Goal: Task Accomplishment & Management: Complete application form

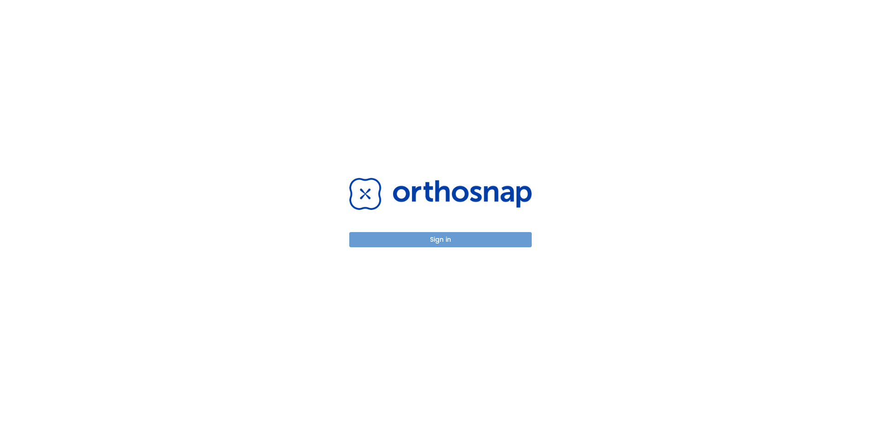
click at [442, 243] on button "Sign in" at bounding box center [440, 239] width 183 height 15
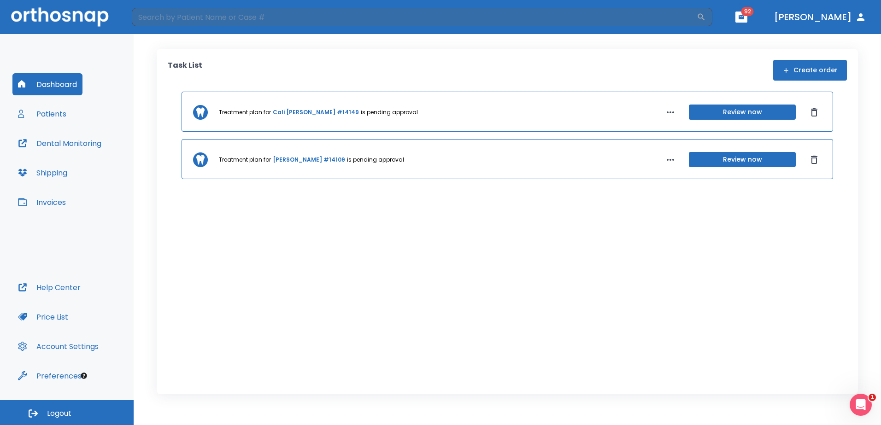
click at [306, 113] on link "Cali Scripsick #14149" at bounding box center [316, 112] width 86 height 8
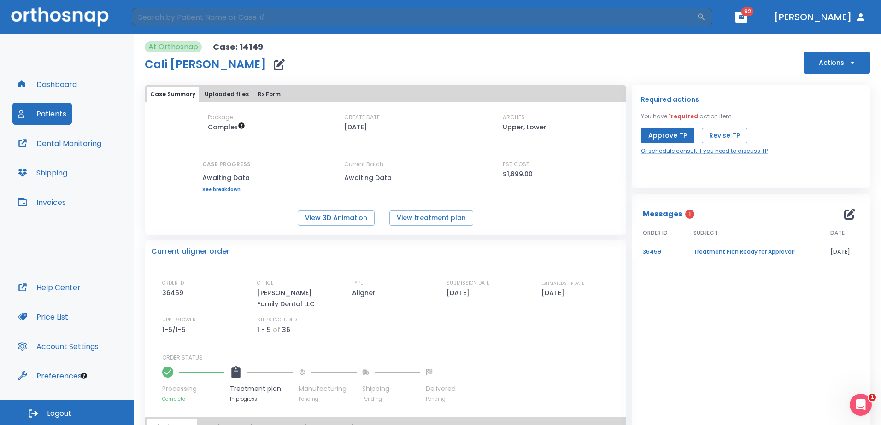
click at [736, 253] on td "Treatment Plan Ready for Approval!" at bounding box center [751, 252] width 137 height 16
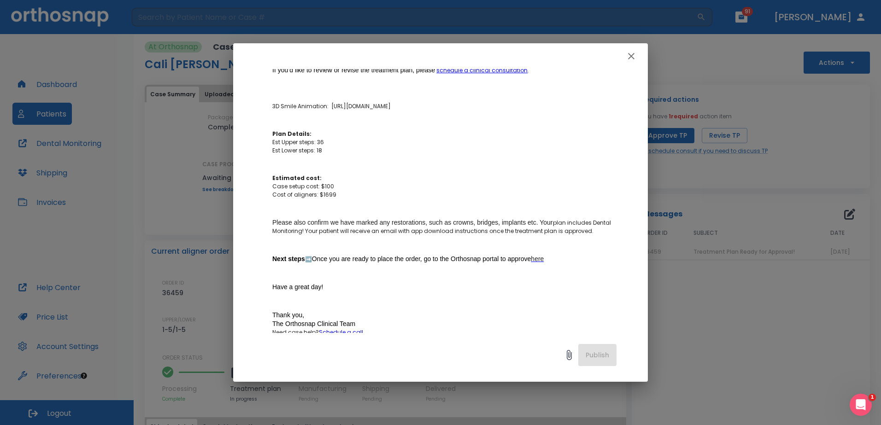
scroll to position [92, 0]
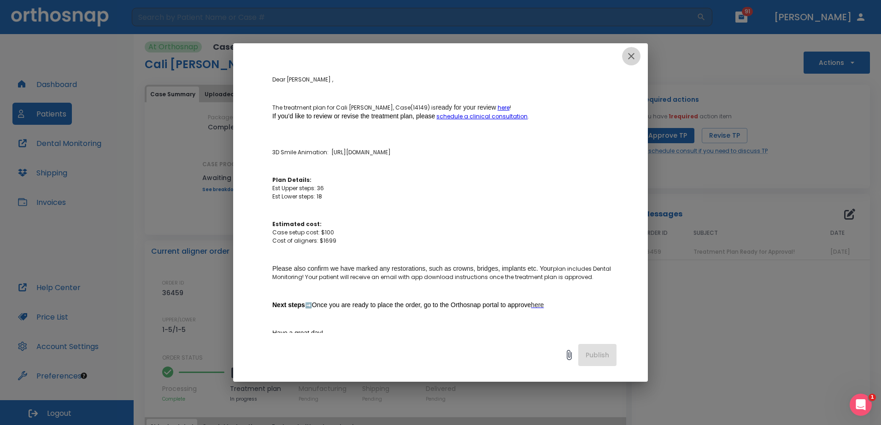
click at [634, 55] on icon "button" at bounding box center [631, 56] width 11 height 11
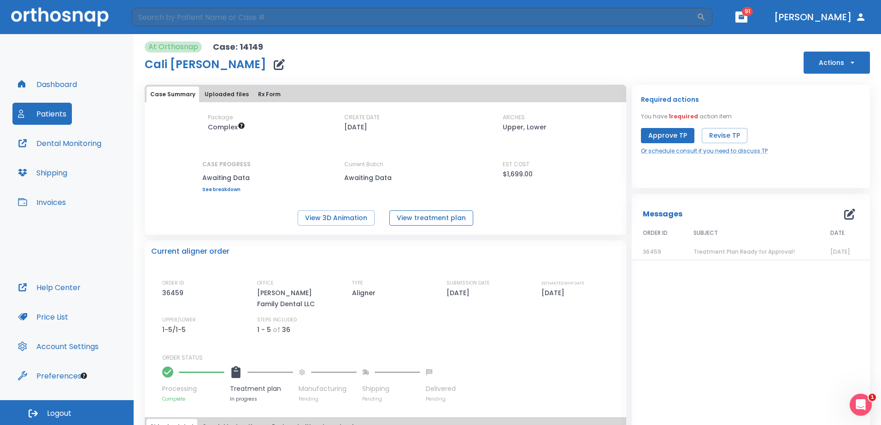
click at [419, 215] on button "View treatment plan" at bounding box center [432, 218] width 84 height 15
click at [355, 211] on button "View 3D Animation" at bounding box center [336, 218] width 77 height 15
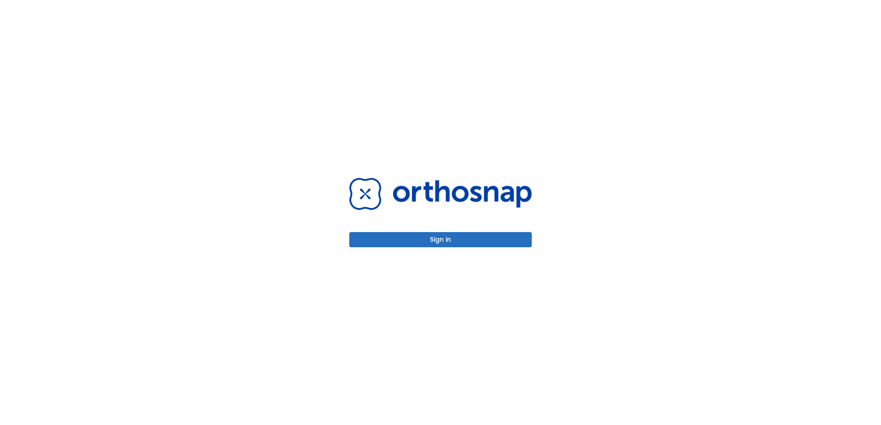
click at [424, 239] on button "Sign in" at bounding box center [440, 239] width 183 height 15
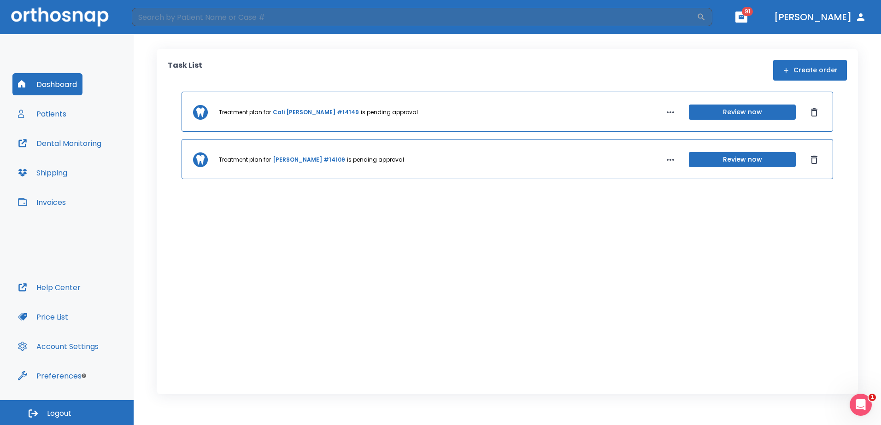
click at [816, 72] on button "Create order" at bounding box center [810, 70] width 74 height 21
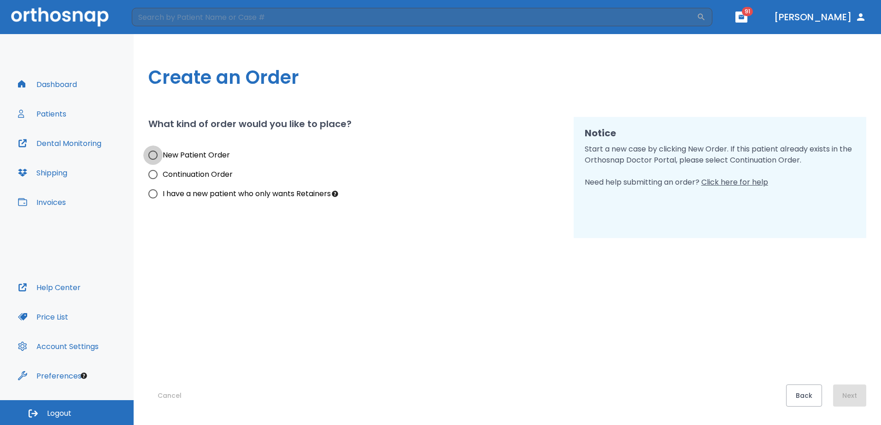
click at [158, 155] on input "New Patient Order" at bounding box center [152, 155] width 19 height 19
radio input "true"
click at [845, 399] on button "Next" at bounding box center [849, 396] width 33 height 22
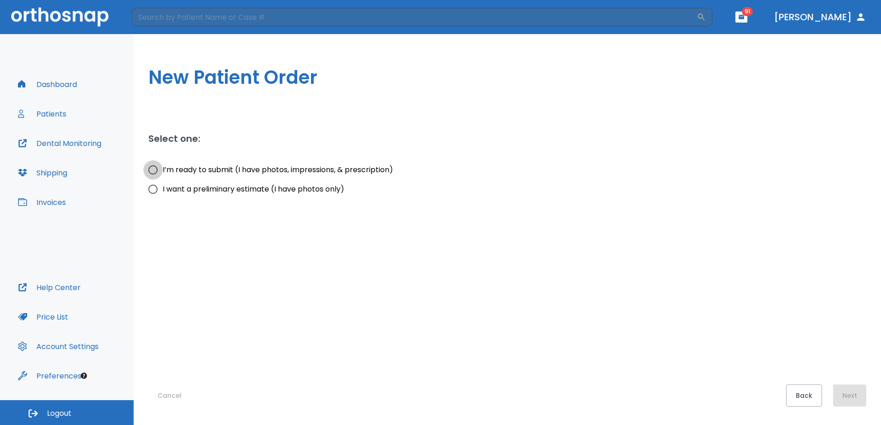
click at [157, 169] on input "I’m ready to submit (I have photos, impressions, & prescription)" at bounding box center [152, 169] width 19 height 19
radio input "true"
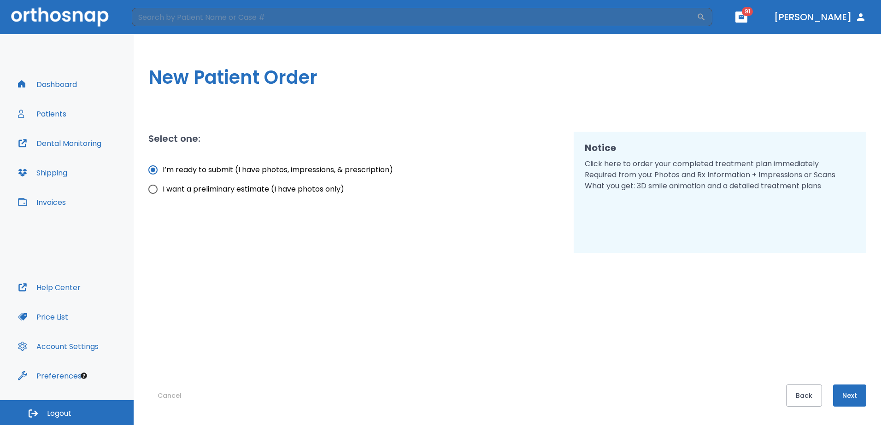
click at [854, 390] on button "Next" at bounding box center [849, 396] width 33 height 22
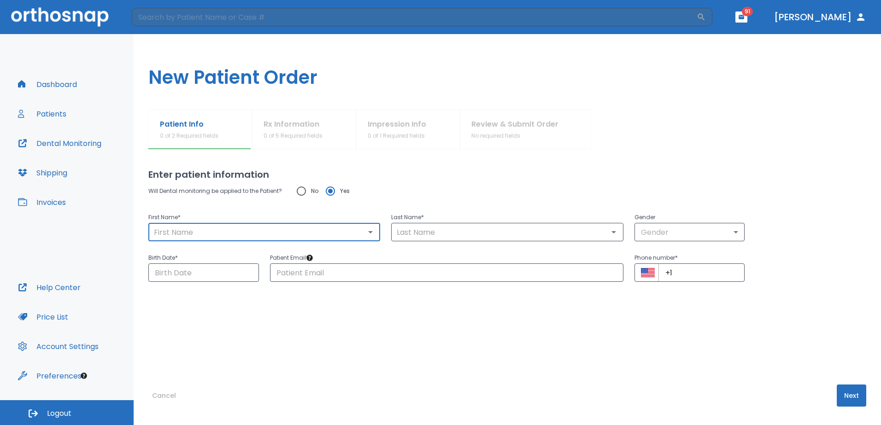
click at [313, 228] on input "text" at bounding box center [264, 232] width 226 height 13
type input "Jenny"
click at [486, 231] on input "text" at bounding box center [507, 232] width 226 height 13
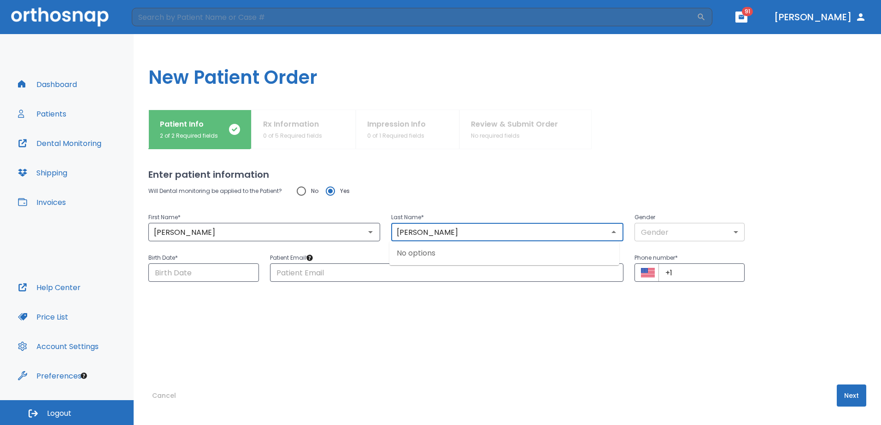
type input "Clevenger"
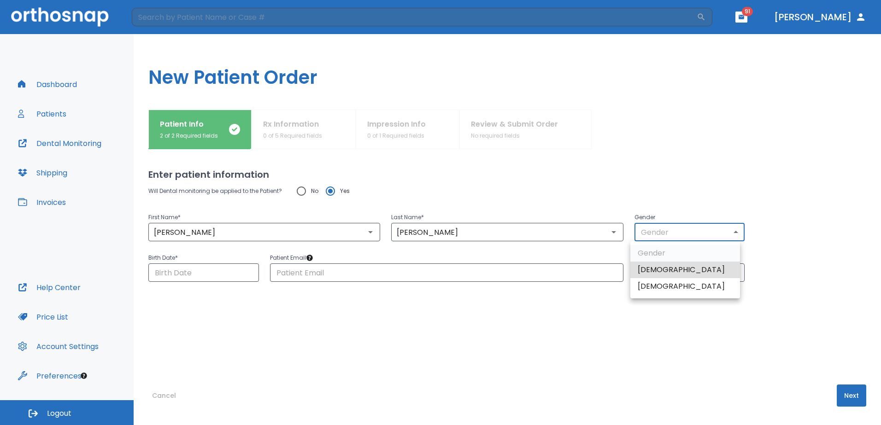
click at [684, 230] on body "​ 91 Dr. Kunz Dashboard Patients Dental Monitoring Shipping Invoices Help Cente…" at bounding box center [440, 212] width 881 height 425
click at [666, 285] on li "Female" at bounding box center [686, 286] width 110 height 17
type input "0"
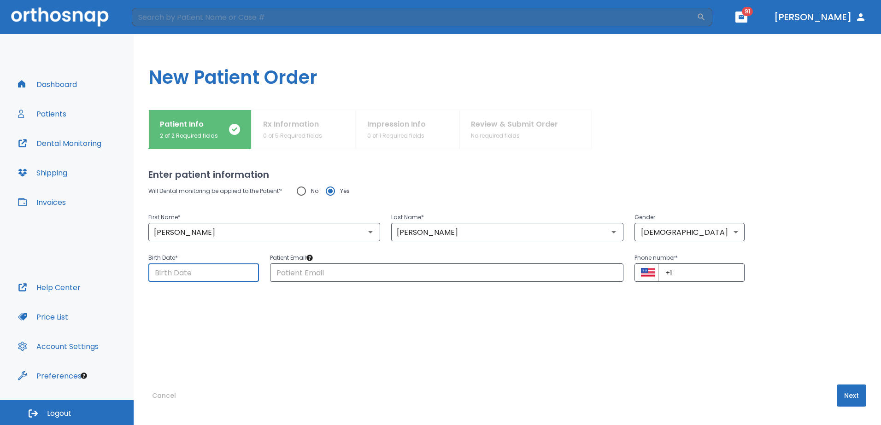
click at [223, 273] on input "Choose date" at bounding box center [203, 273] width 111 height 18
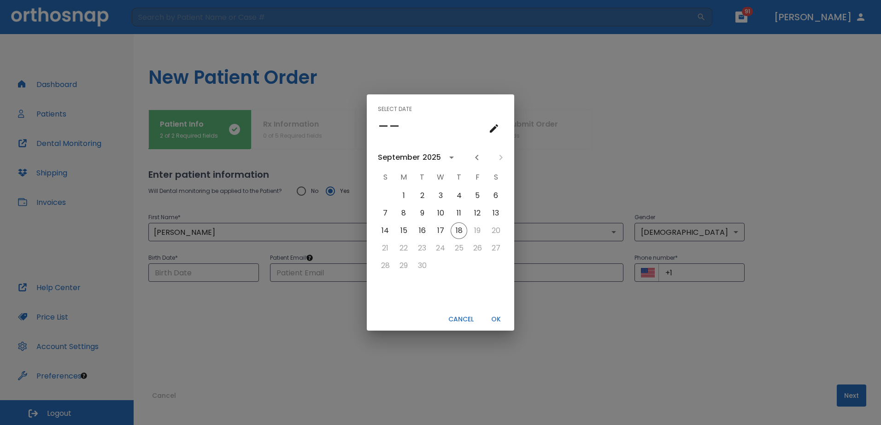
click at [449, 155] on icon "calendar view is open, switch to year view" at bounding box center [451, 157] width 11 height 11
click at [486, 201] on button "1974" at bounding box center [488, 199] width 33 height 17
click at [443, 156] on button "calendar view is open, switch to year view" at bounding box center [450, 158] width 16 height 16
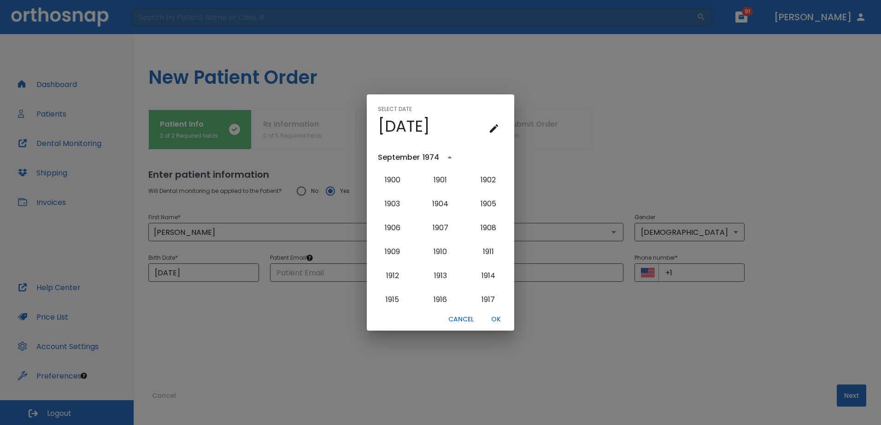
scroll to position [517, 0]
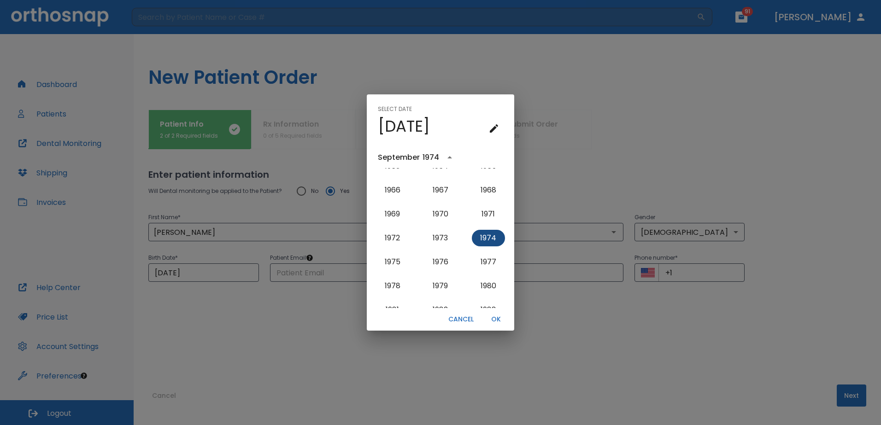
click at [484, 238] on button "1974" at bounding box center [488, 238] width 33 height 17
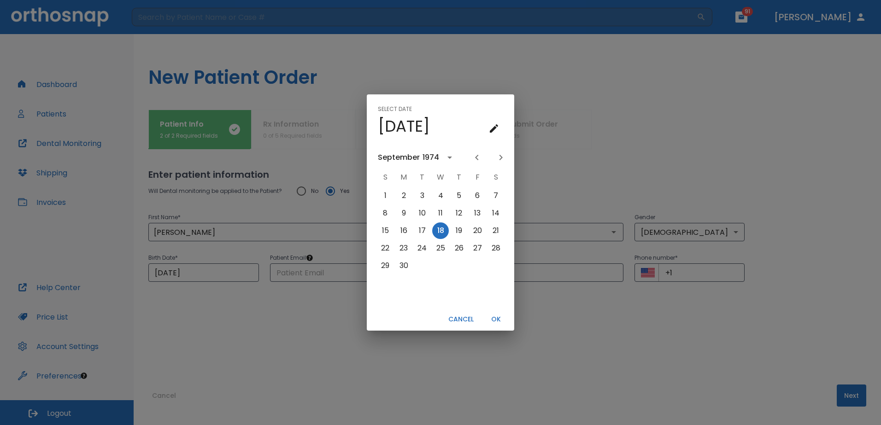
click at [400, 161] on div "September" at bounding box center [399, 157] width 42 height 11
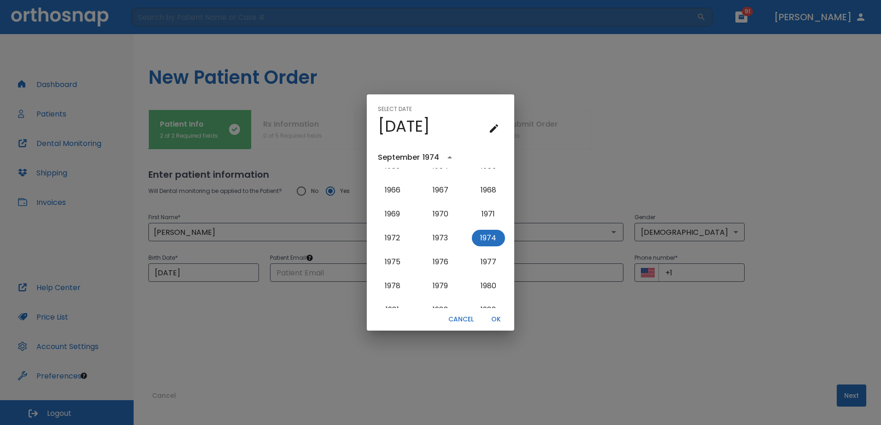
click at [446, 155] on icon "year view is open, switch to calendar view" at bounding box center [449, 157] width 11 height 11
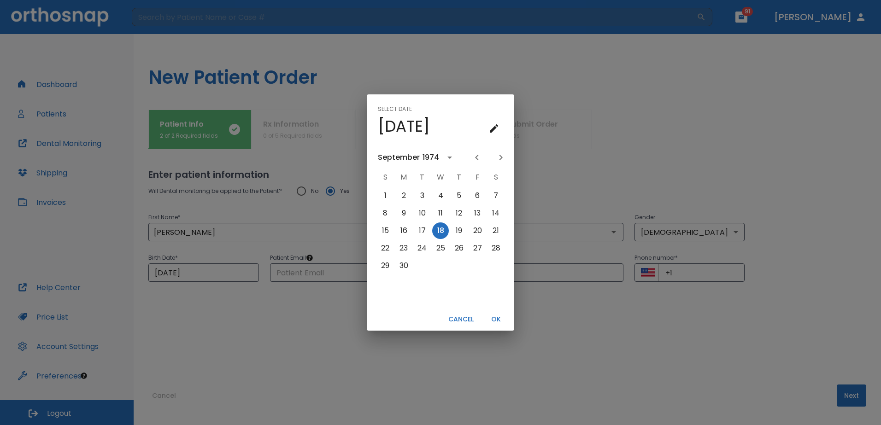
scroll to position [0, 0]
click at [478, 158] on icon "Previous month" at bounding box center [477, 157] width 11 height 11
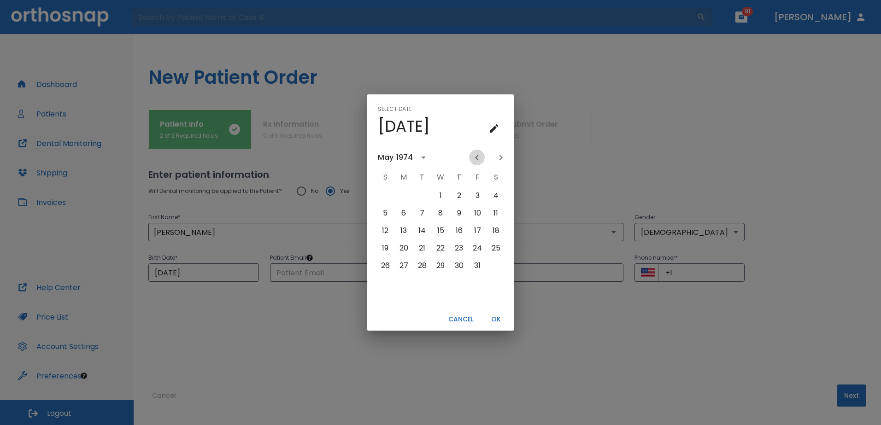
click at [478, 158] on icon "Previous month" at bounding box center [477, 157] width 11 height 11
click at [437, 248] on button "23" at bounding box center [440, 248] width 17 height 17
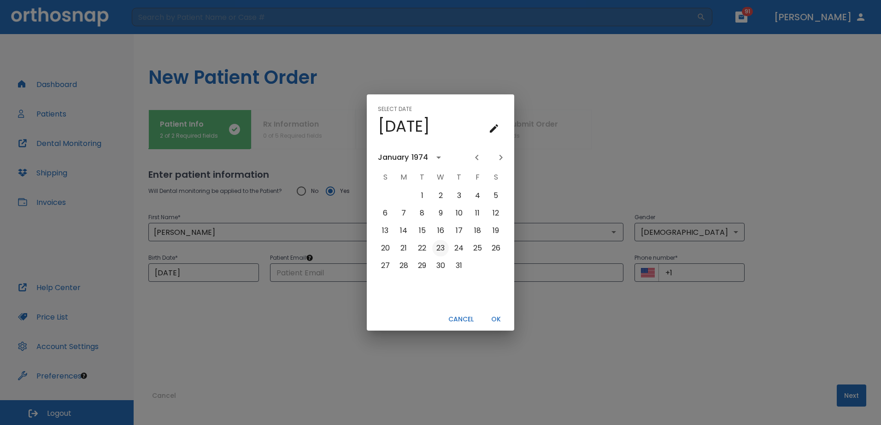
type input "01/23/1974"
click at [498, 318] on button "OK" at bounding box center [496, 319] width 30 height 15
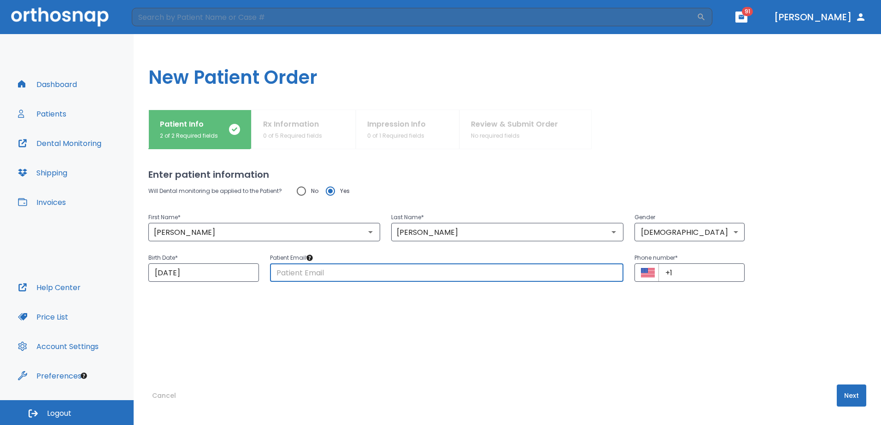
click at [338, 276] on input "text" at bounding box center [447, 273] width 354 height 18
type input "pikeinsurancekansas@gmail.com"
click at [690, 274] on input "+1" at bounding box center [702, 273] width 87 height 18
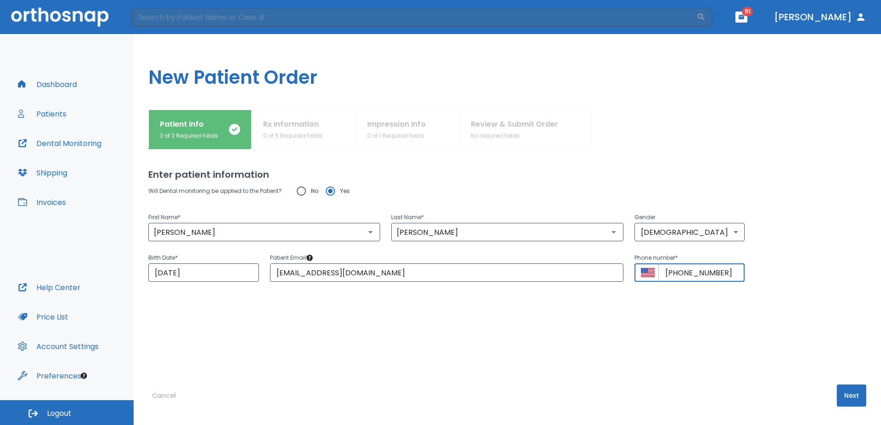
type input "+1 (620) 826-5373"
click at [850, 397] on button "Next" at bounding box center [852, 396] width 30 height 22
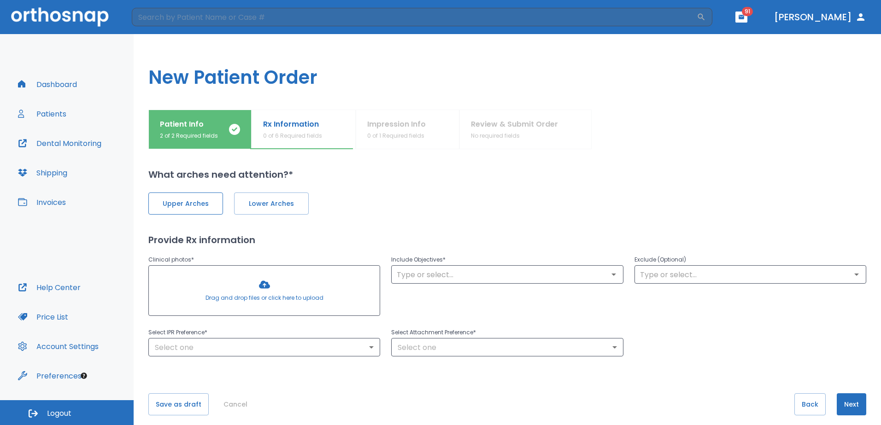
click at [191, 205] on span "Upper Arches" at bounding box center [185, 204] width 55 height 10
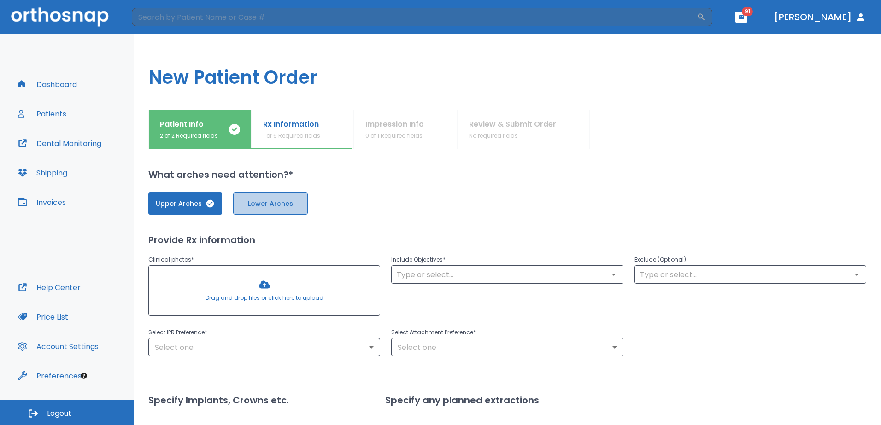
click at [255, 207] on span "Lower Arches" at bounding box center [270, 204] width 55 height 10
click at [432, 277] on input "text" at bounding box center [507, 274] width 226 height 13
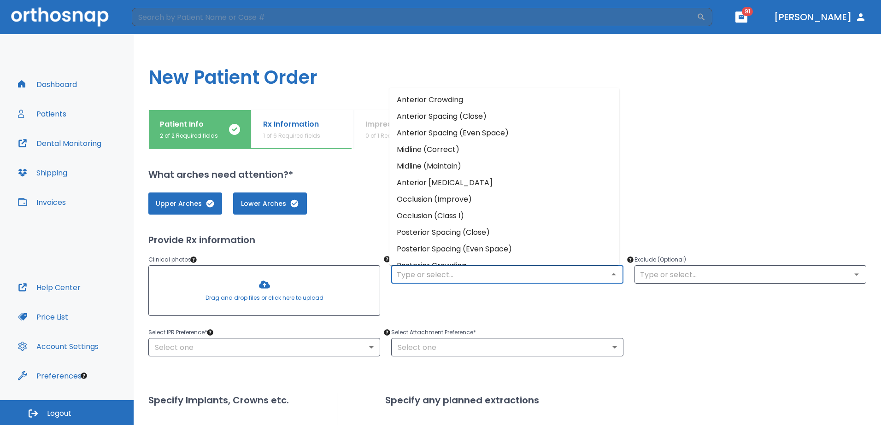
click at [455, 107] on li "Anterior Crowding" at bounding box center [505, 100] width 230 height 17
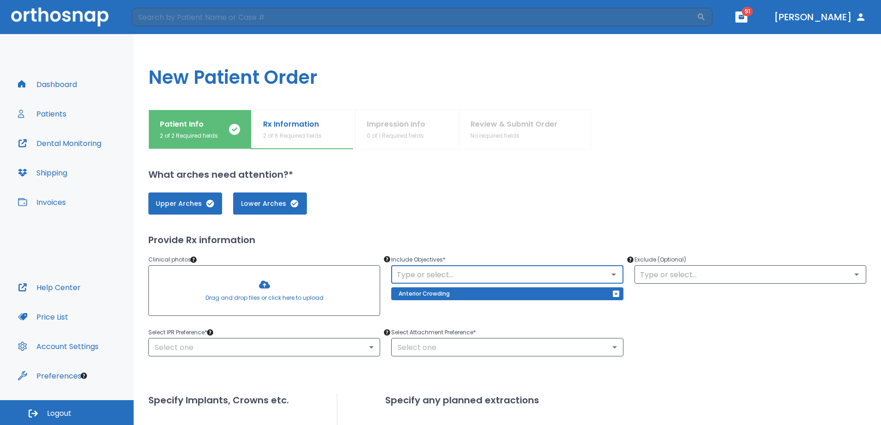
click at [269, 289] on div at bounding box center [264, 291] width 231 height 50
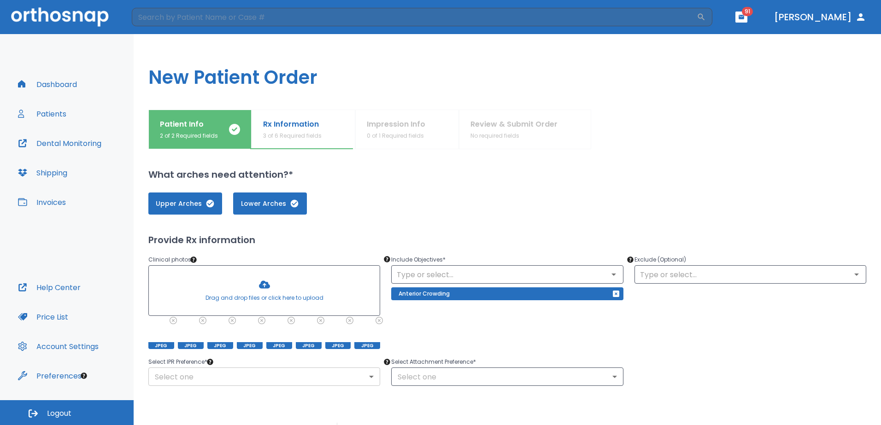
click at [370, 372] on body "​ 91 Dr. Kunz Dashboard Patients Dental Monitoring Shipping Invoices Help Cente…" at bounding box center [440, 212] width 881 height 425
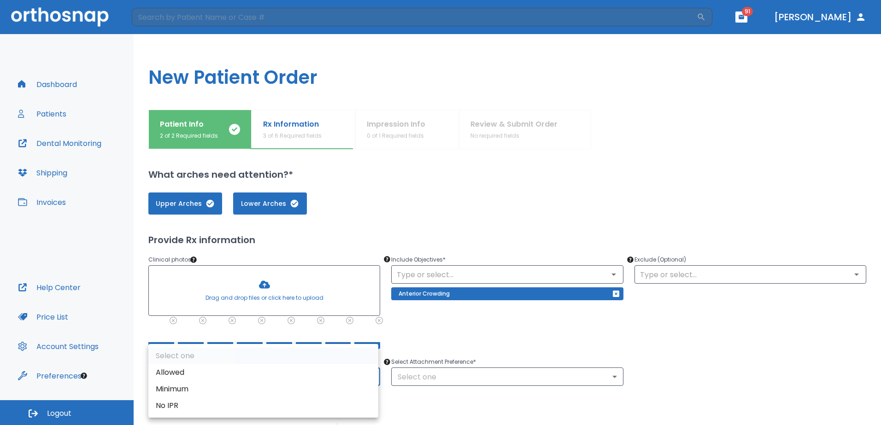
click at [337, 379] on li "Allowed" at bounding box center [263, 373] width 230 height 17
type input "1"
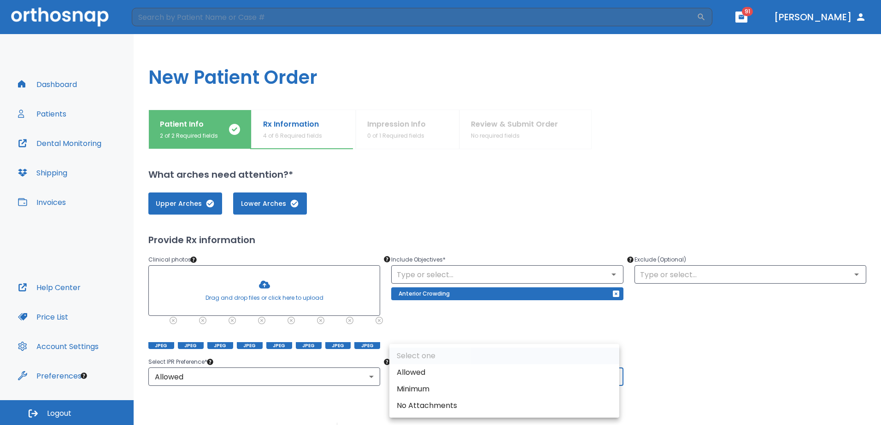
click at [611, 375] on body "​ 91 Dr. Kunz Dashboard Patients Dental Monitoring Shipping Invoices Help Cente…" at bounding box center [440, 212] width 881 height 425
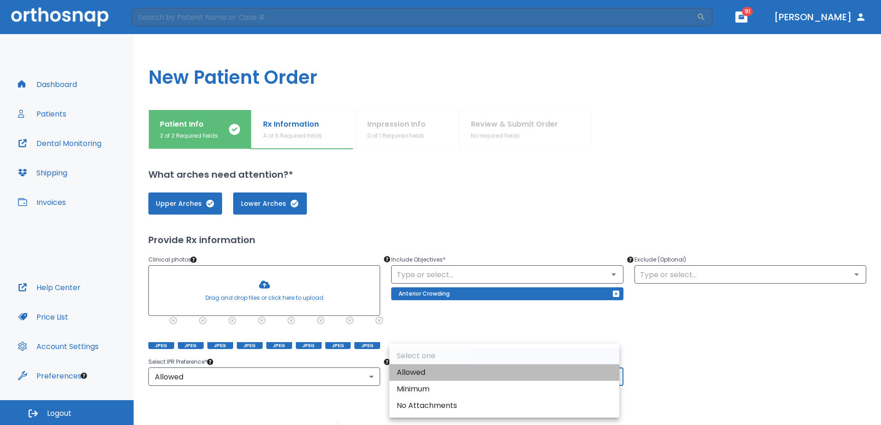
click at [518, 378] on li "Allowed" at bounding box center [505, 373] width 230 height 17
type input "1"
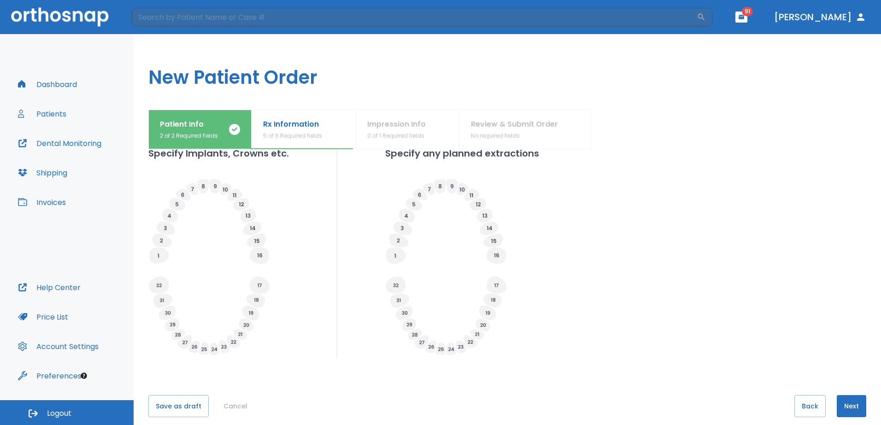
scroll to position [287, 0]
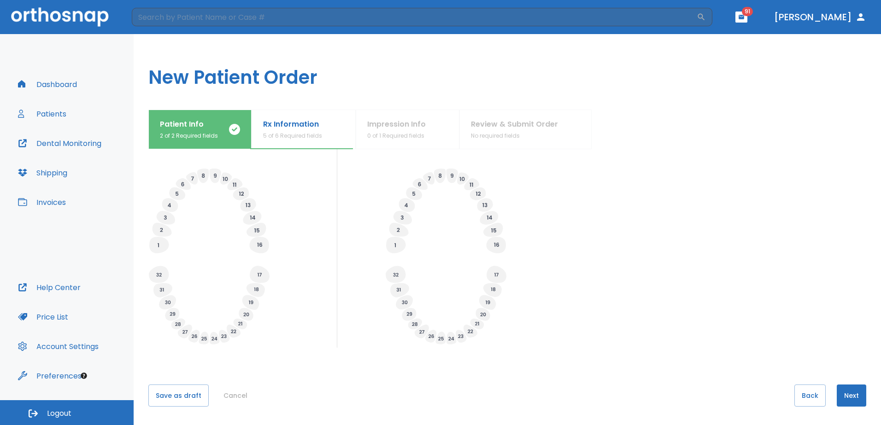
click at [843, 391] on button "Next" at bounding box center [852, 396] width 30 height 22
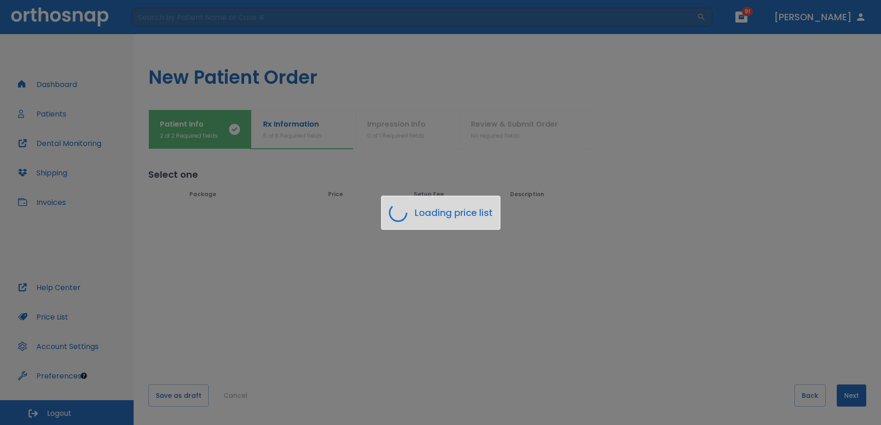
scroll to position [0, 0]
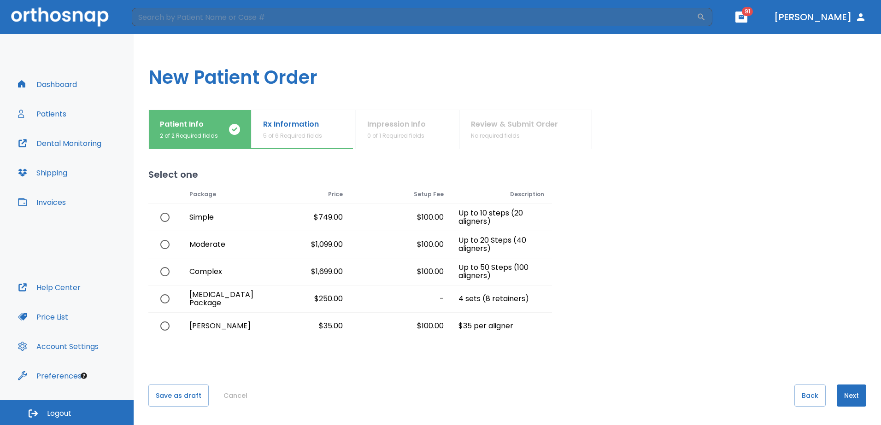
click at [163, 274] on input "radio" at bounding box center [164, 271] width 19 height 19
radio input "true"
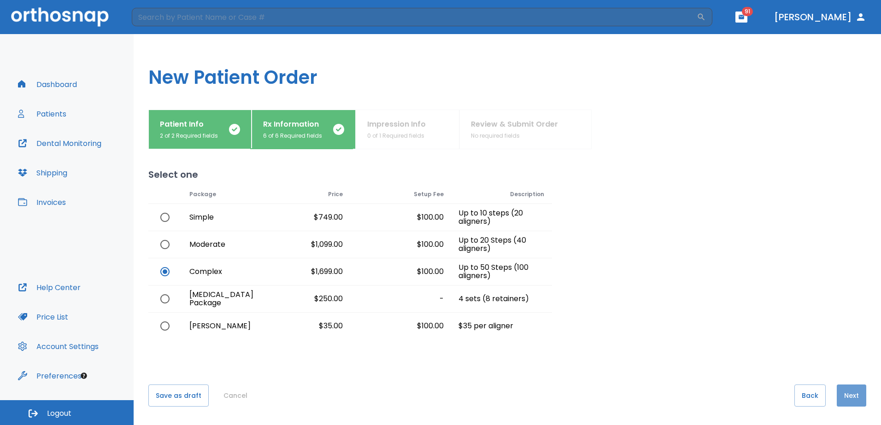
click at [844, 396] on button "Next" at bounding box center [852, 396] width 30 height 22
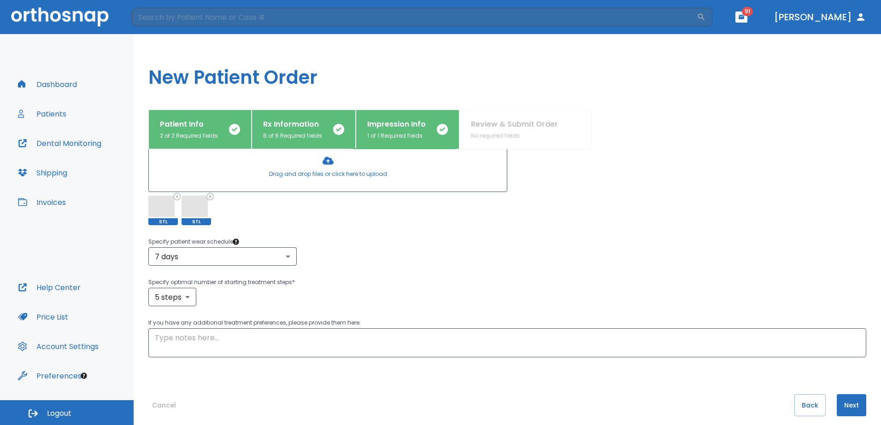
scroll to position [149, 0]
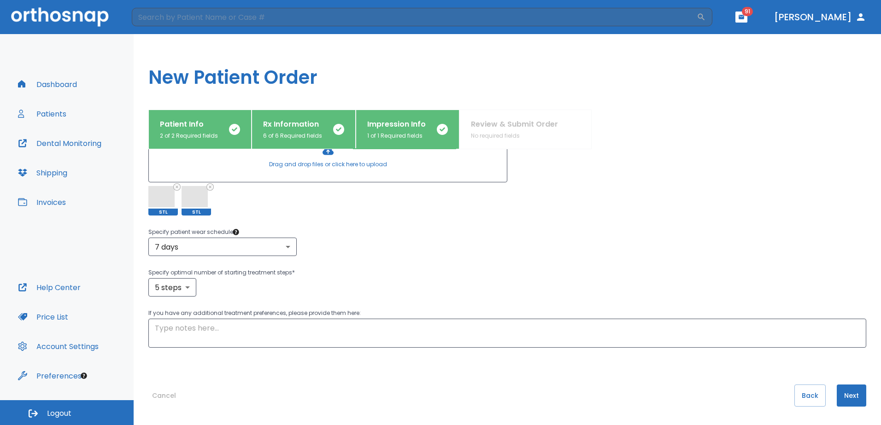
click at [846, 391] on button "Next" at bounding box center [852, 396] width 30 height 22
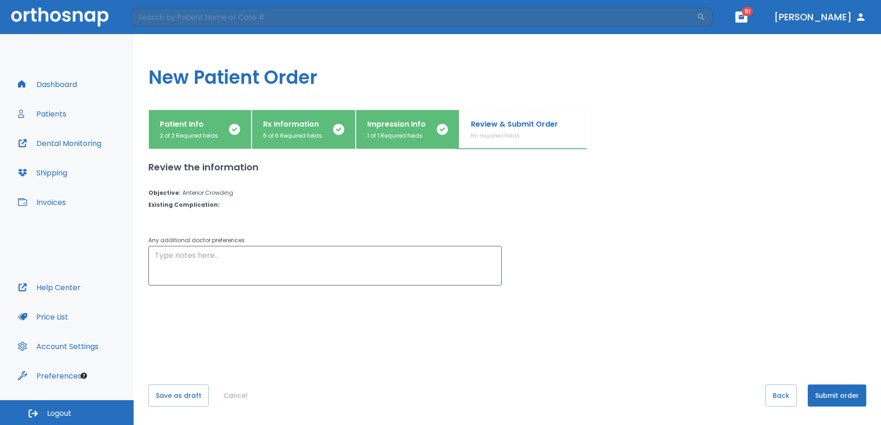
scroll to position [0, 0]
click at [775, 401] on button "Back" at bounding box center [781, 396] width 31 height 22
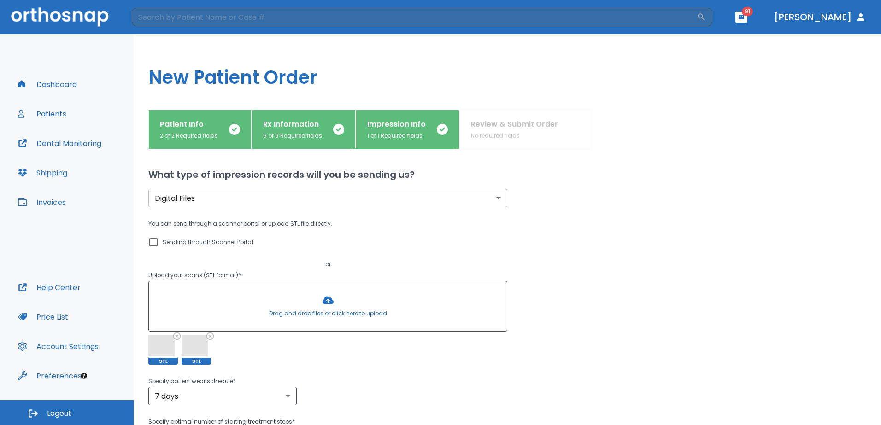
click at [775, 401] on div "7 days 7 ​" at bounding box center [507, 396] width 718 height 18
click at [396, 130] on div "Impression Info 1 of 1 Required fields" at bounding box center [396, 129] width 59 height 21
click at [313, 130] on div "Rx Information 6 of 6 Required fields" at bounding box center [292, 129] width 59 height 21
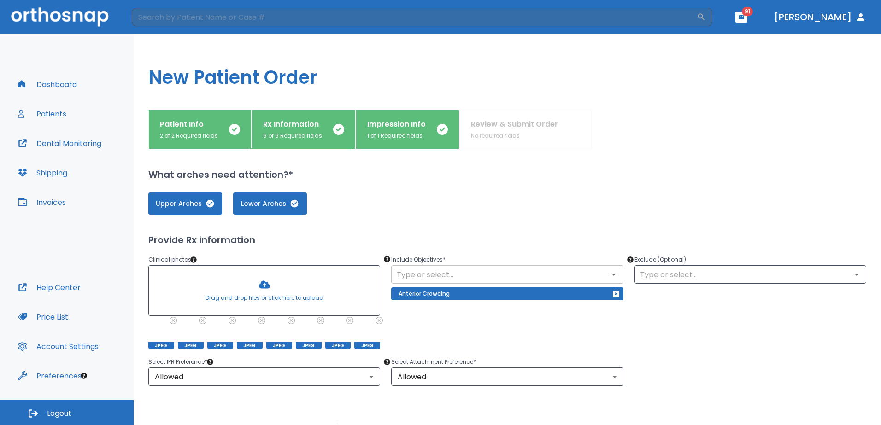
click at [613, 277] on icon "Open" at bounding box center [613, 274] width 11 height 11
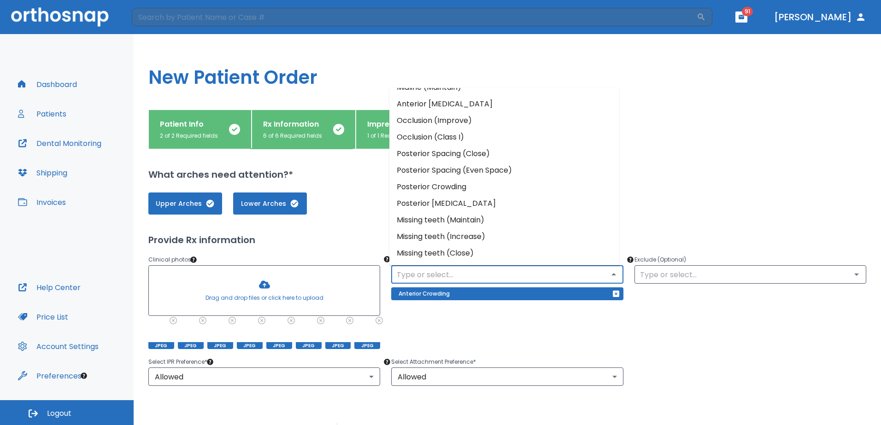
scroll to position [33, 0]
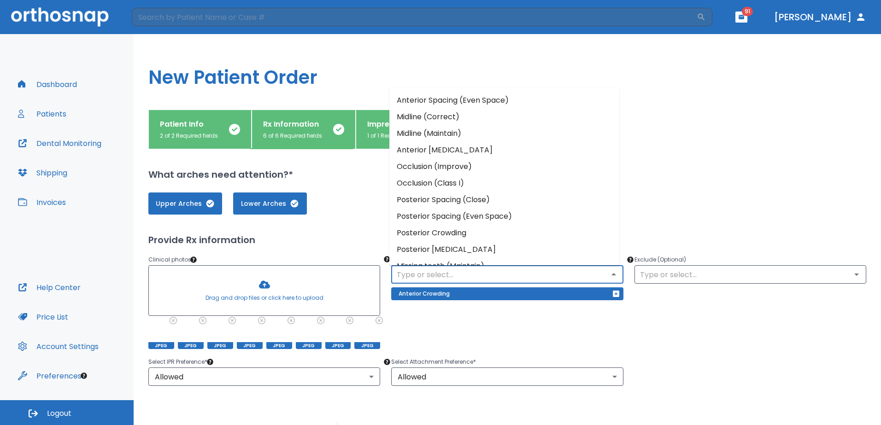
click at [467, 166] on li "Occlusion (Improve)" at bounding box center [505, 167] width 230 height 17
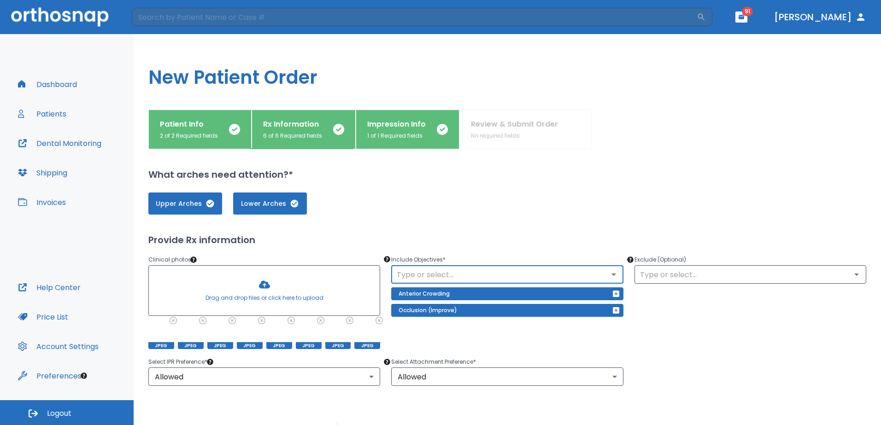
click at [609, 276] on icon "Open" at bounding box center [613, 274] width 11 height 11
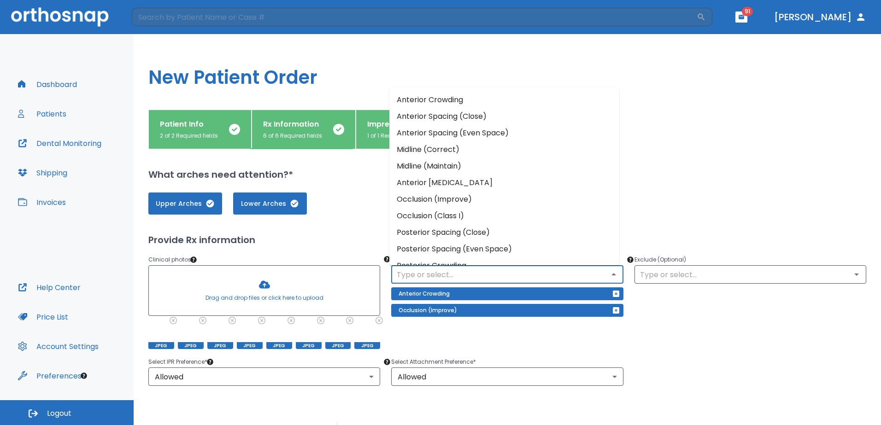
click at [803, 132] on div at bounding box center [729, 130] width 275 height 40
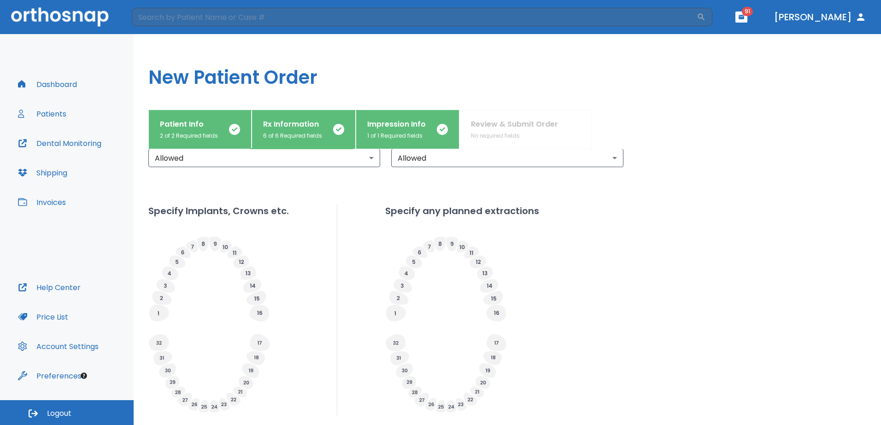
scroll to position [287, 0]
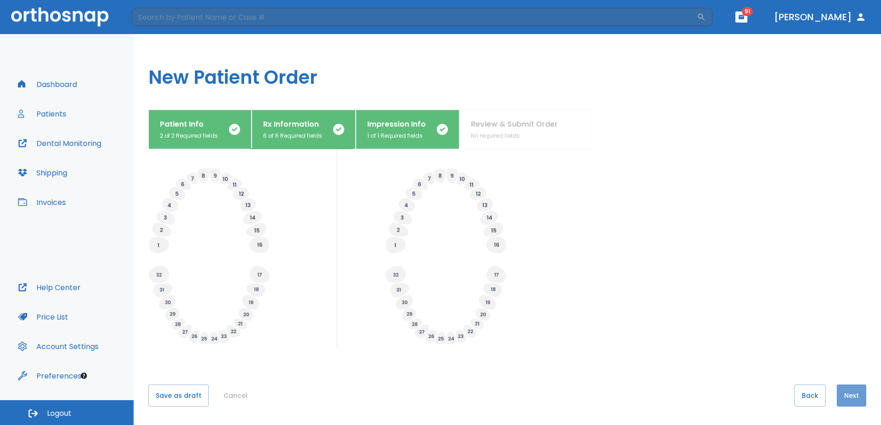
click at [845, 393] on button "Next" at bounding box center [852, 396] width 30 height 22
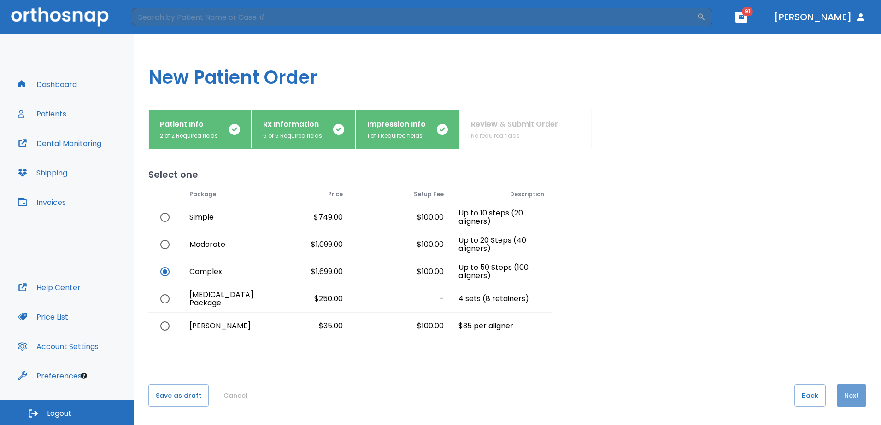
click at [845, 393] on button "Next" at bounding box center [852, 396] width 30 height 22
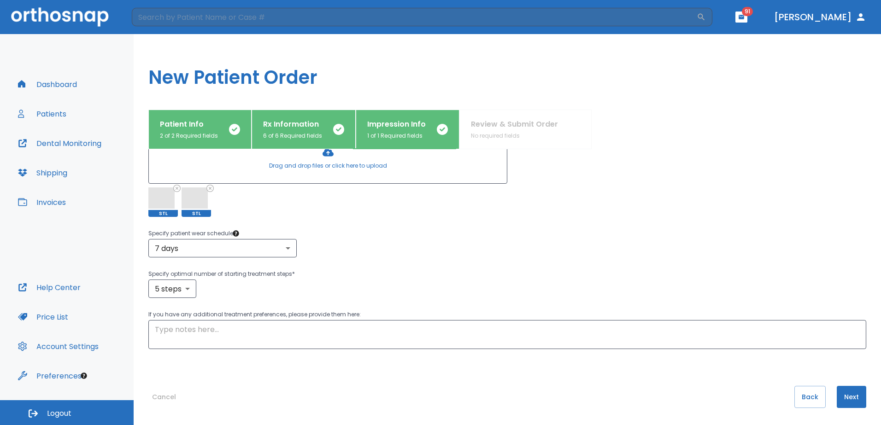
scroll to position [149, 0]
click at [849, 395] on button "Next" at bounding box center [852, 396] width 30 height 22
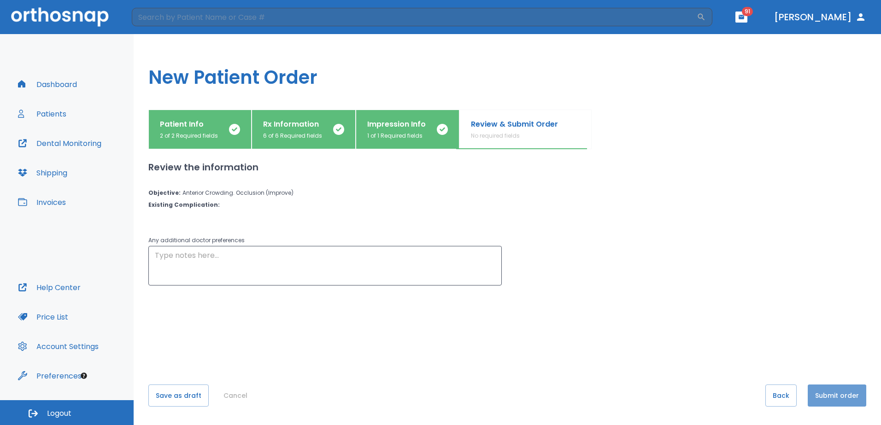
click at [832, 402] on button "Submit order" at bounding box center [837, 396] width 59 height 22
